Goal: Transaction & Acquisition: Purchase product/service

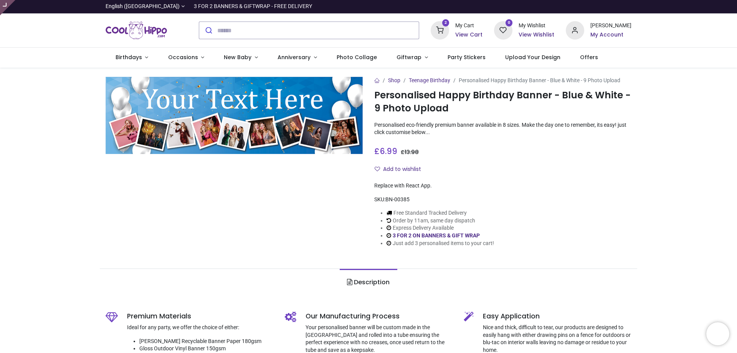
type input "**********"
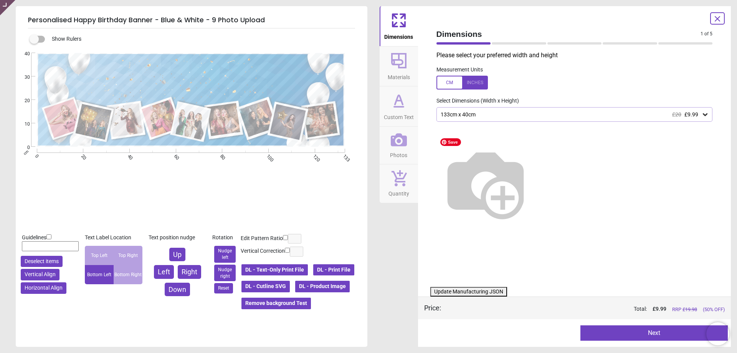
type textarea "**********"
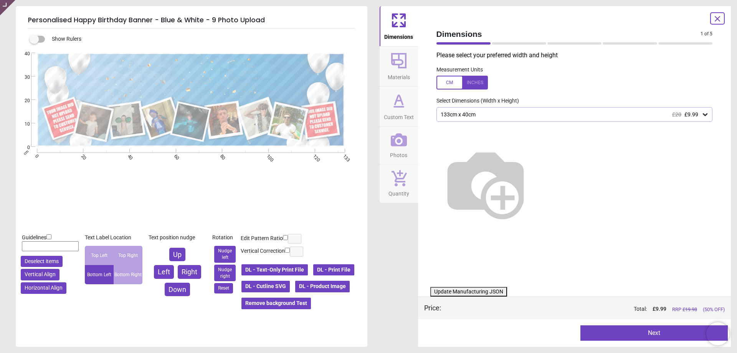
click at [394, 151] on span "Photos" at bounding box center [398, 154] width 17 height 12
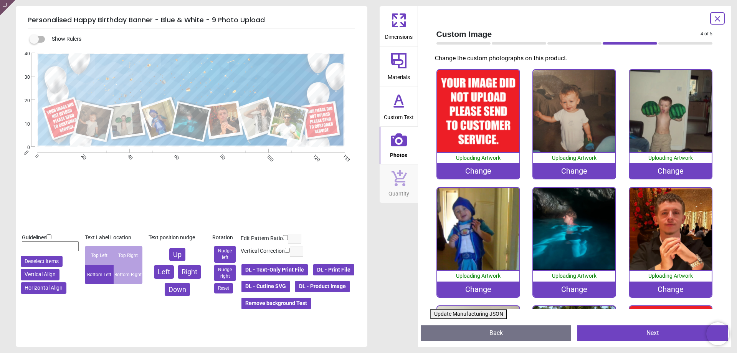
click at [475, 172] on div "Change" at bounding box center [478, 170] width 82 height 15
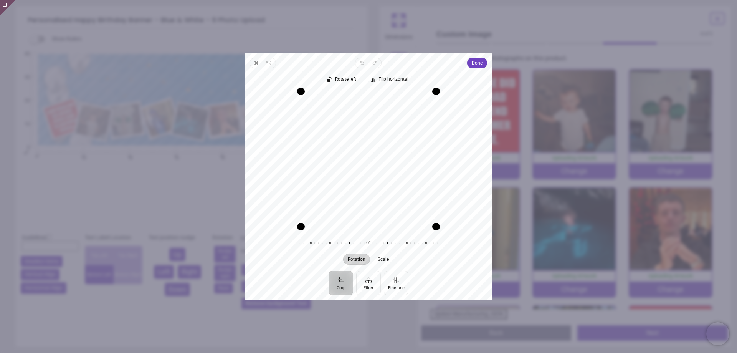
drag, startPoint x: 371, startPoint y: 167, endPoint x: 382, endPoint y: 171, distance: 12.1
click at [382, 171] on div "Recenter" at bounding box center [368, 158] width 235 height 135
click at [376, 181] on div "Recenter" at bounding box center [368, 158] width 235 height 135
drag, startPoint x: 383, startPoint y: 159, endPoint x: 383, endPoint y: 163, distance: 4.2
click at [383, 163] on div "Recenter" at bounding box center [368, 158] width 235 height 135
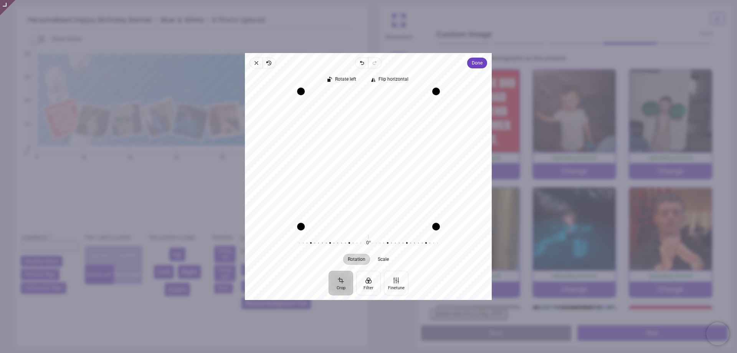
click at [384, 155] on div "Recenter" at bounding box center [368, 158] width 235 height 135
click at [477, 62] on span "Done" at bounding box center [477, 62] width 11 height 9
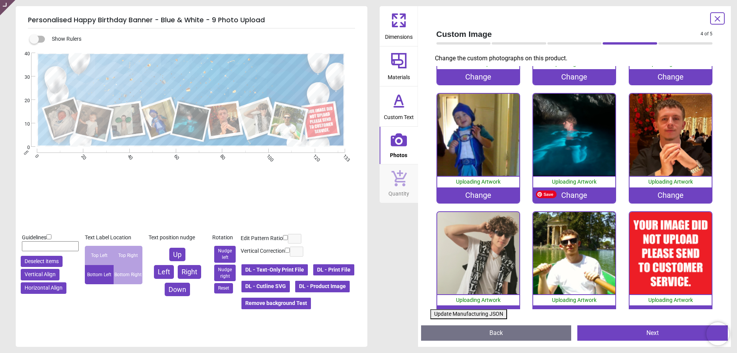
scroll to position [111, 0]
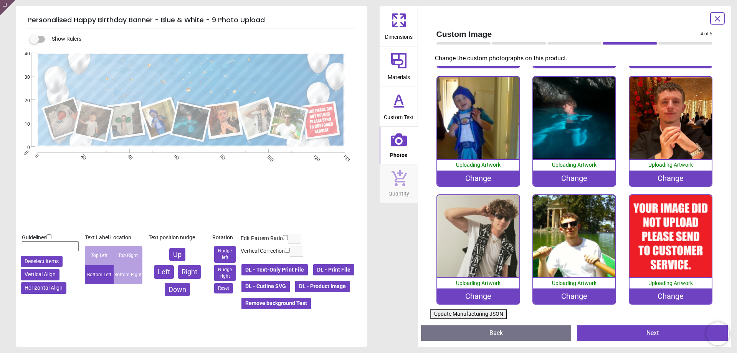
click at [661, 296] on div "Change" at bounding box center [671, 295] width 82 height 15
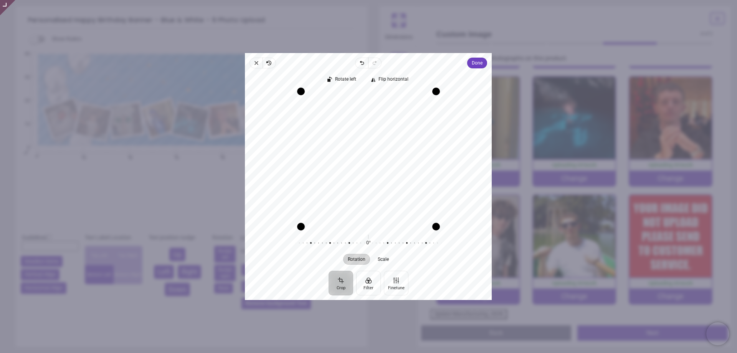
drag, startPoint x: 364, startPoint y: 173, endPoint x: 365, endPoint y: 164, distance: 9.2
click at [365, 164] on div "Recenter" at bounding box center [368, 158] width 235 height 135
drag, startPoint x: 370, startPoint y: 173, endPoint x: 372, endPoint y: 166, distance: 7.8
click at [372, 166] on div "Recenter" at bounding box center [368, 158] width 235 height 135
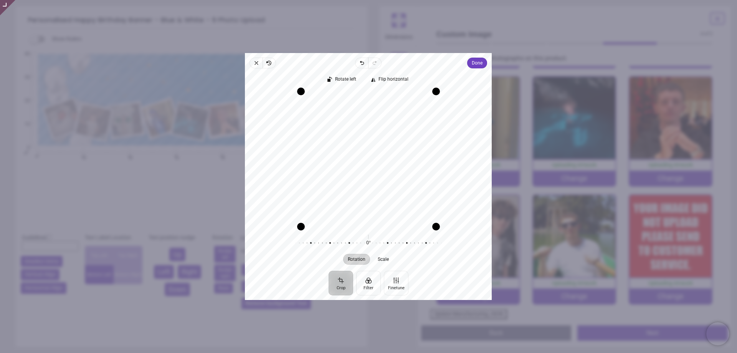
drag, startPoint x: 378, startPoint y: 150, endPoint x: 378, endPoint y: 158, distance: 8.1
click at [378, 158] on div "Recenter" at bounding box center [368, 158] width 235 height 135
click at [478, 65] on span "Done" at bounding box center [477, 62] width 11 height 9
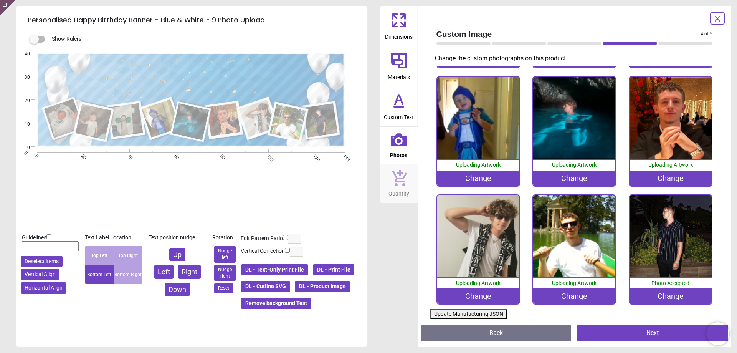
click at [482, 316] on button "Update Manufacturing JSON" at bounding box center [469, 314] width 77 height 10
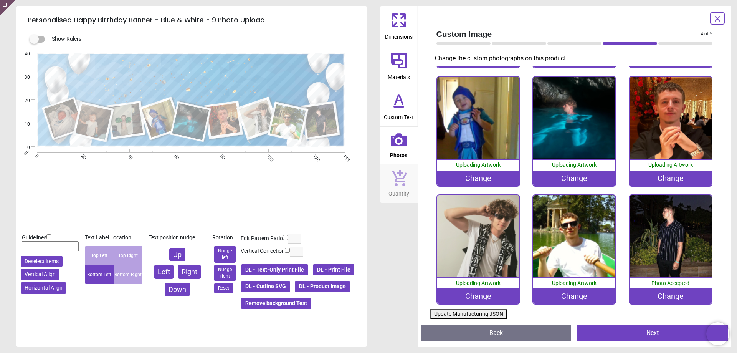
click at [273, 270] on div "Show Rulers .cls-1 { filter: url(#drop-shadow-4); } .cls-1, .cls-2, .cls-3, .cl…" at bounding box center [192, 187] width 352 height 319
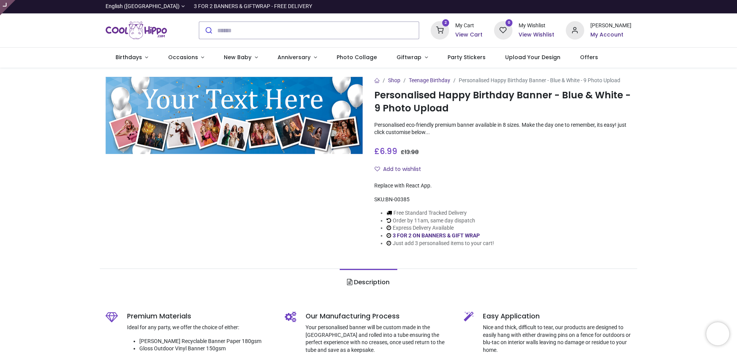
type input "**********"
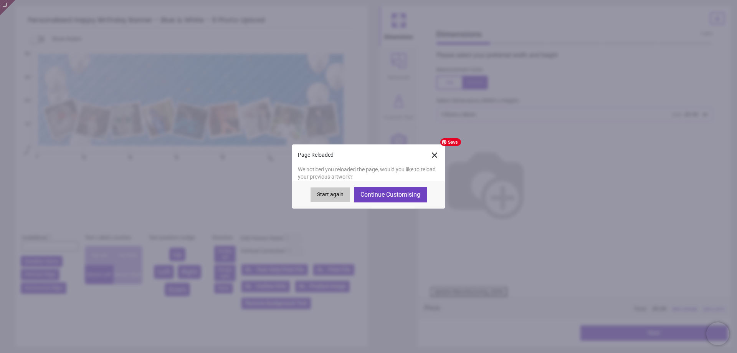
click at [435, 158] on icon at bounding box center [434, 155] width 9 height 9
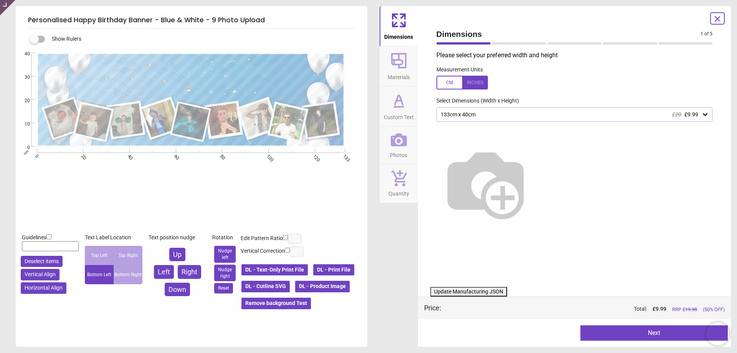
click at [295, 287] on button "DL - Product Image" at bounding box center [323, 286] width 56 height 13
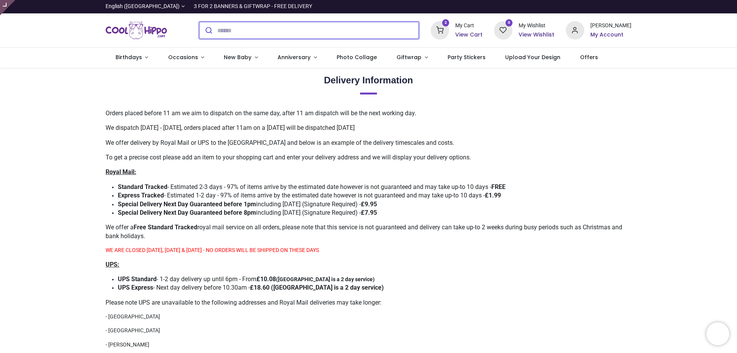
click at [274, 33] on input "search" at bounding box center [318, 30] width 202 height 17
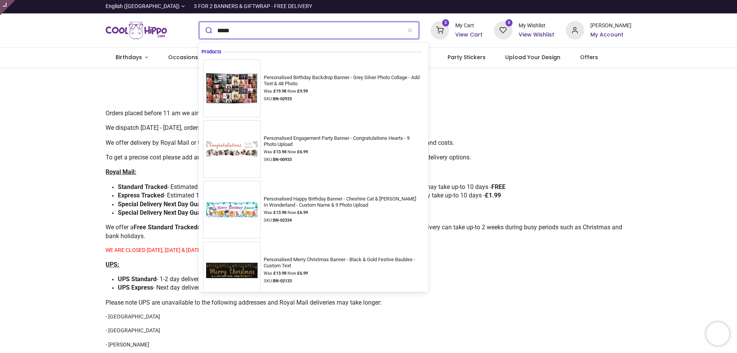
type input "*****"
click at [199, 22] on button "submit" at bounding box center [208, 30] width 18 height 17
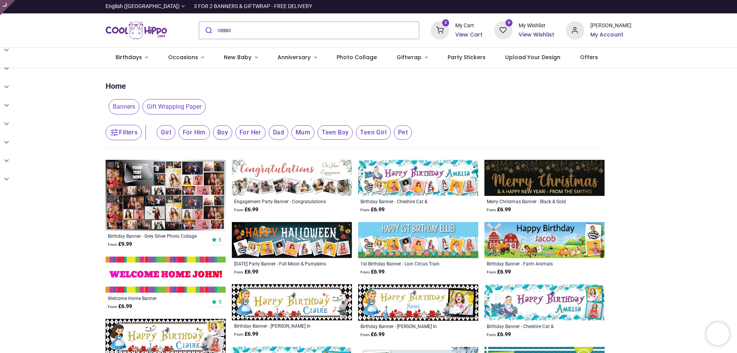
type input "**********"
click at [149, 201] on img at bounding box center [166, 195] width 120 height 71
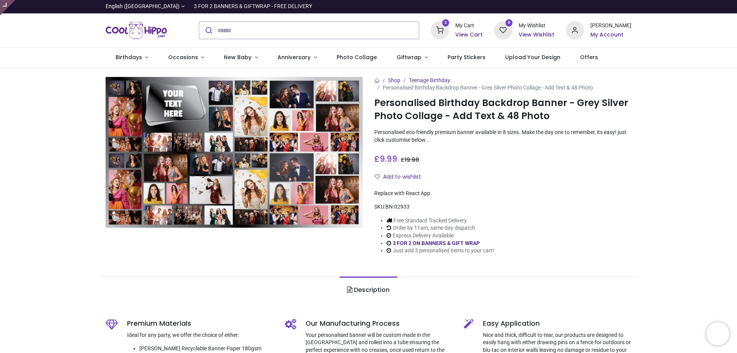
type input "**********"
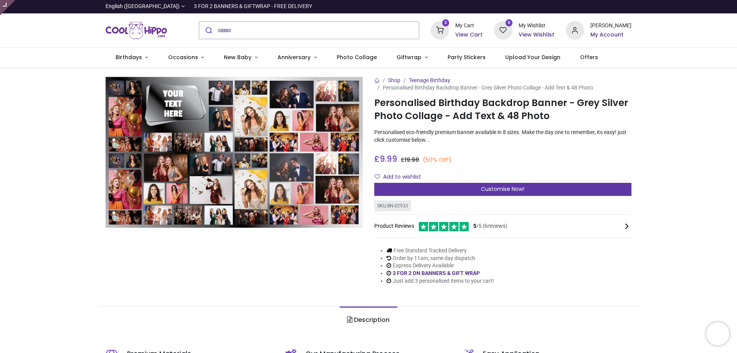
click at [508, 187] on span "Customise Now!" at bounding box center [502, 189] width 43 height 8
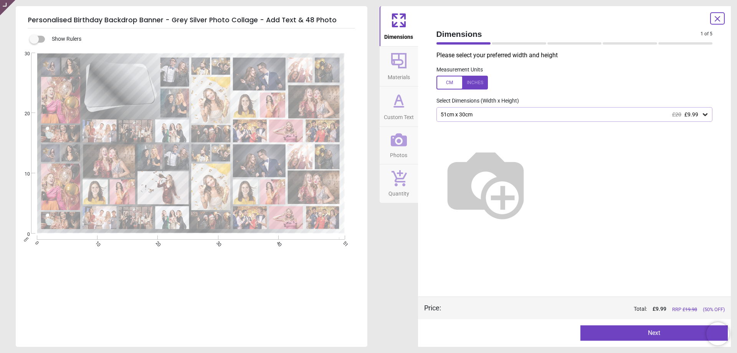
click at [400, 29] on icon at bounding box center [399, 20] width 18 height 18
click at [511, 109] on div "51cm x 30cm £20 £9.99" at bounding box center [575, 114] width 277 height 15
